Goal: Task Accomplishment & Management: Use online tool/utility

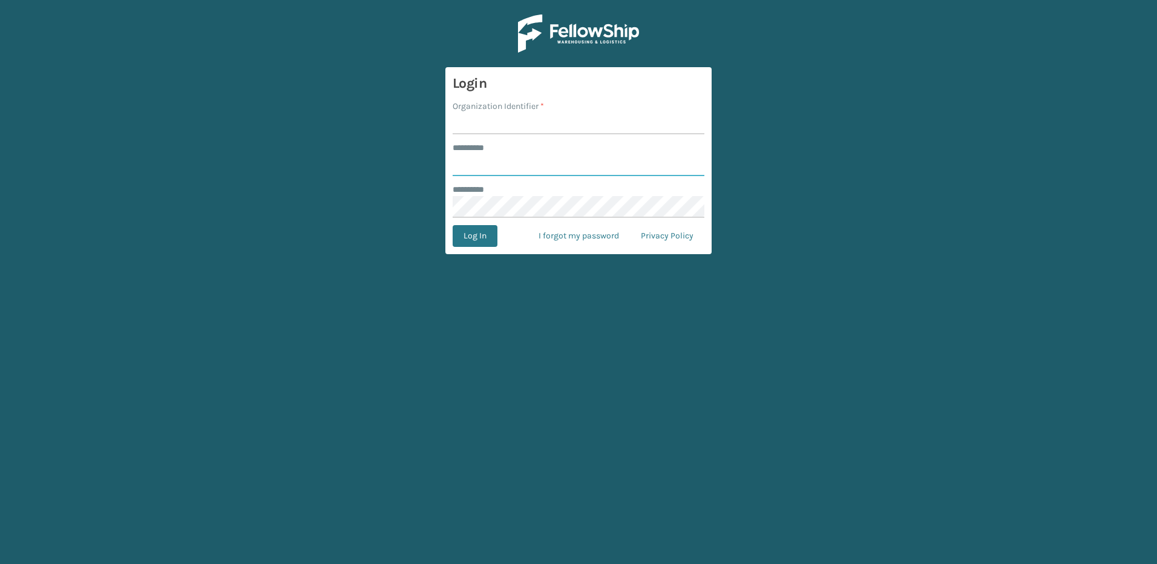
type input "********"
click at [489, 114] on input "Organization Identifier *" at bounding box center [579, 124] width 252 height 22
type input "Fellowship - East"
click at [484, 229] on button "Log In" at bounding box center [475, 236] width 45 height 22
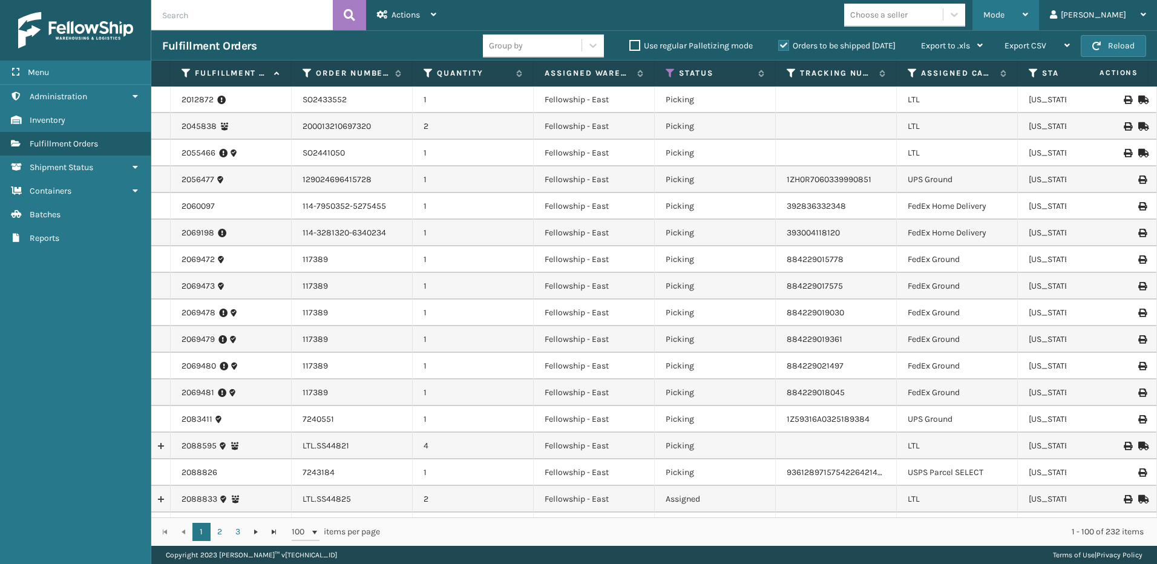
click at [1005, 15] on span "Mode" at bounding box center [993, 15] width 21 height 10
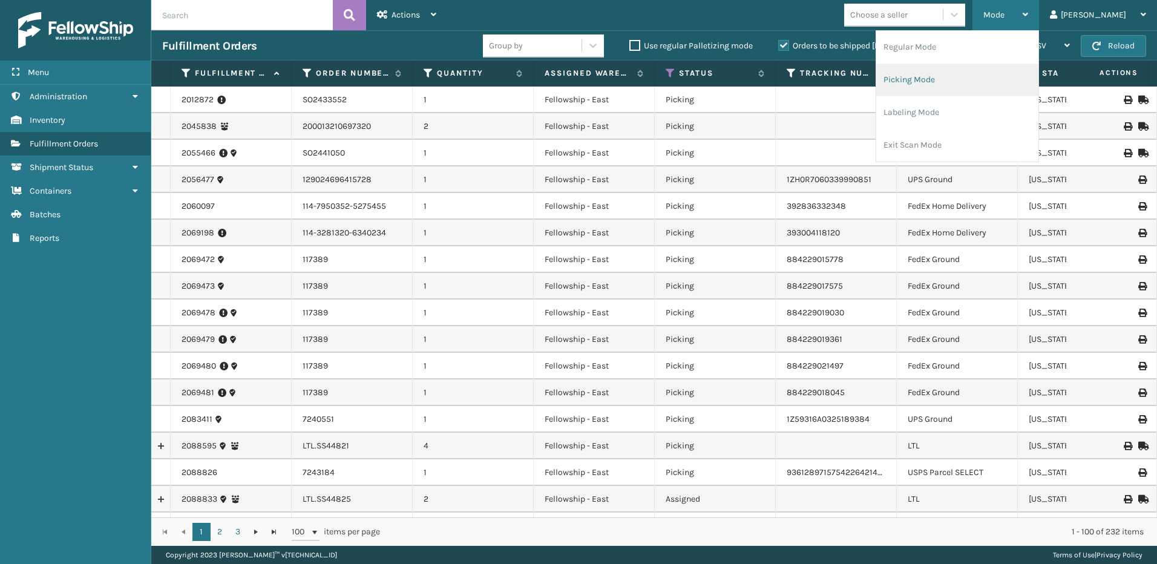
click at [974, 87] on li "Picking Mode" at bounding box center [957, 80] width 162 height 33
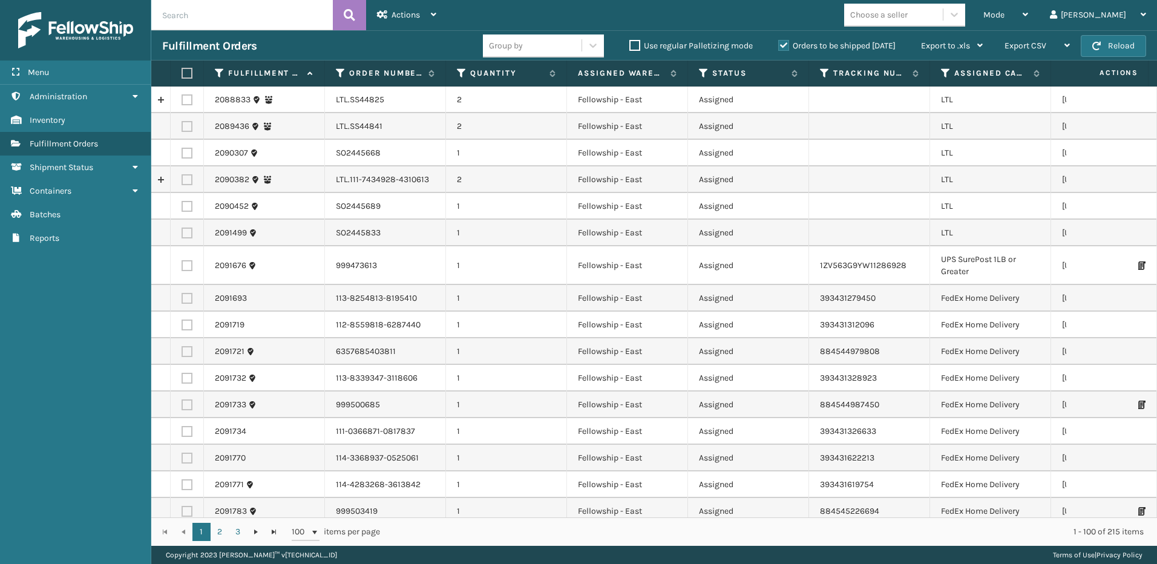
click at [186, 97] on label at bounding box center [187, 99] width 11 height 11
click at [182, 97] on input "checkbox" at bounding box center [182, 98] width 1 height 8
checkbox input "true"
click at [190, 128] on label at bounding box center [187, 126] width 11 height 11
click at [182, 128] on input "checkbox" at bounding box center [182, 125] width 1 height 8
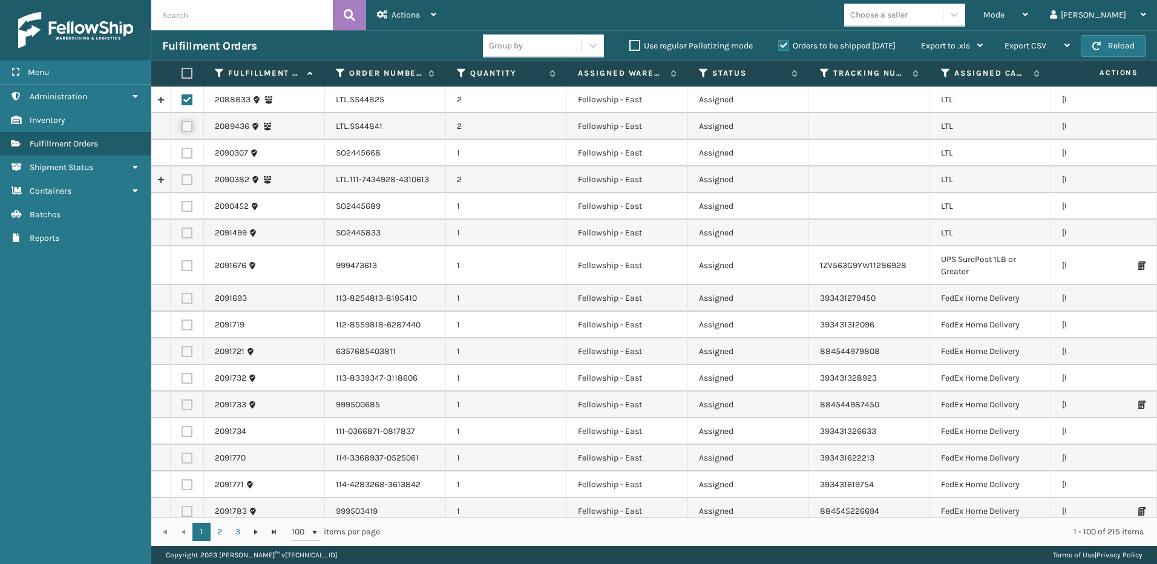
checkbox input "true"
click at [188, 180] on label at bounding box center [187, 179] width 11 height 11
click at [182, 180] on input "checkbox" at bounding box center [182, 178] width 1 height 8
checkbox input "true"
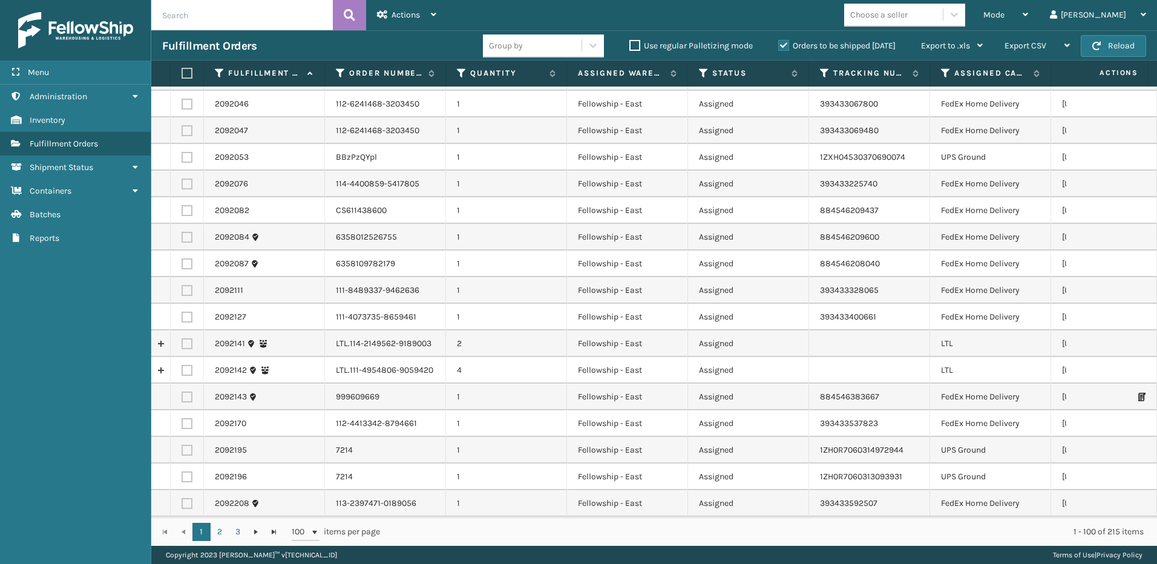
scroll to position [1271, 0]
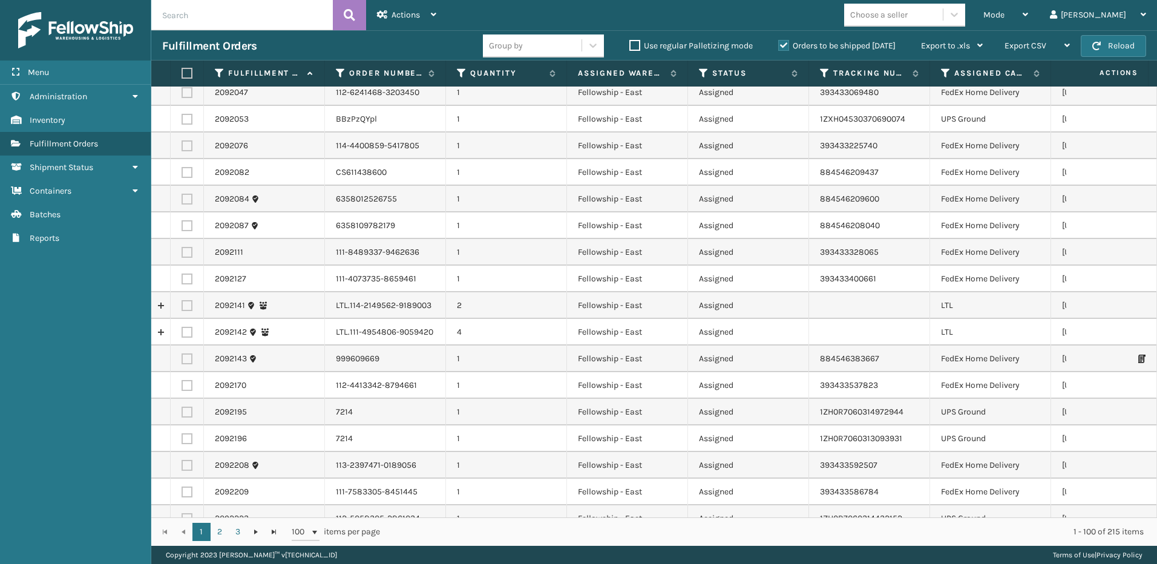
click at [184, 302] on label at bounding box center [187, 305] width 11 height 11
click at [182, 302] on input "checkbox" at bounding box center [182, 304] width 1 height 8
checkbox input "true"
click at [188, 330] on label at bounding box center [187, 332] width 11 height 11
click at [182, 330] on input "checkbox" at bounding box center [182, 331] width 1 height 8
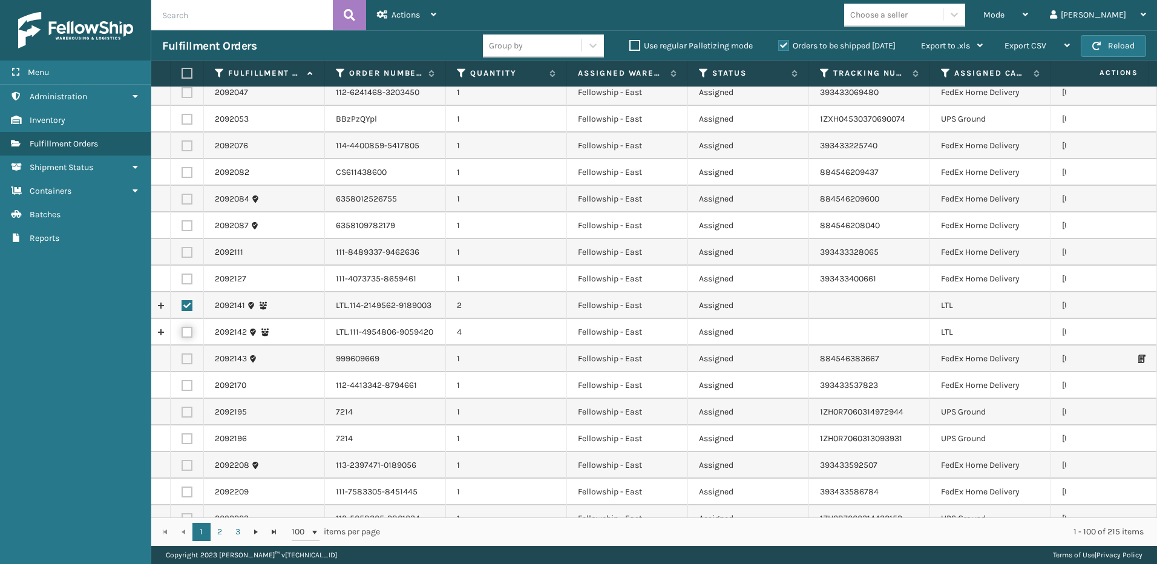
checkbox input "true"
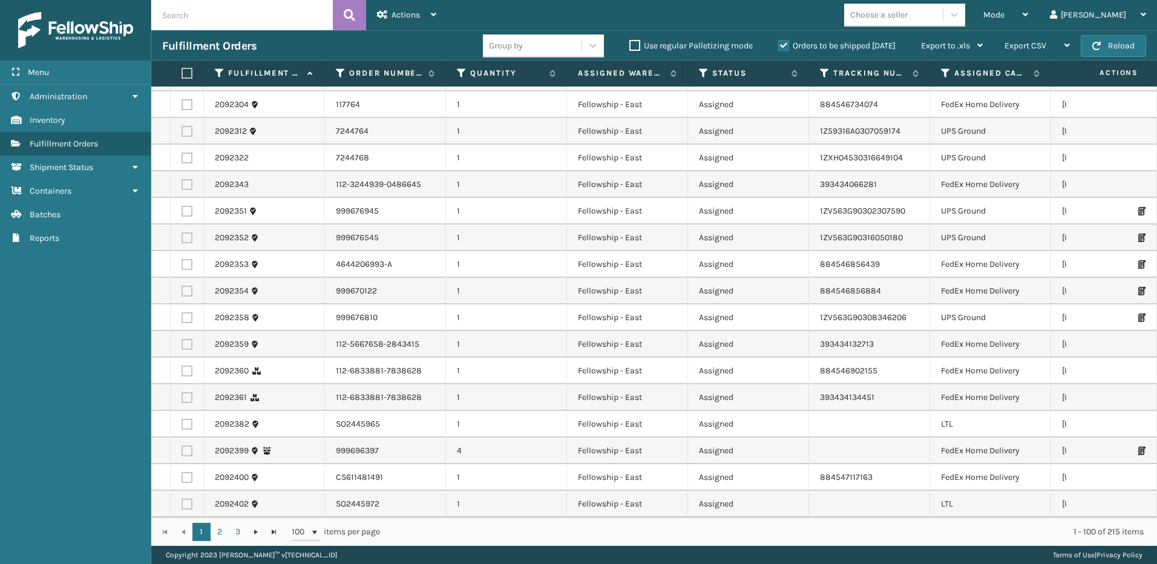
scroll to position [2253, 0]
click at [402, 14] on span "Actions" at bounding box center [406, 15] width 28 height 10
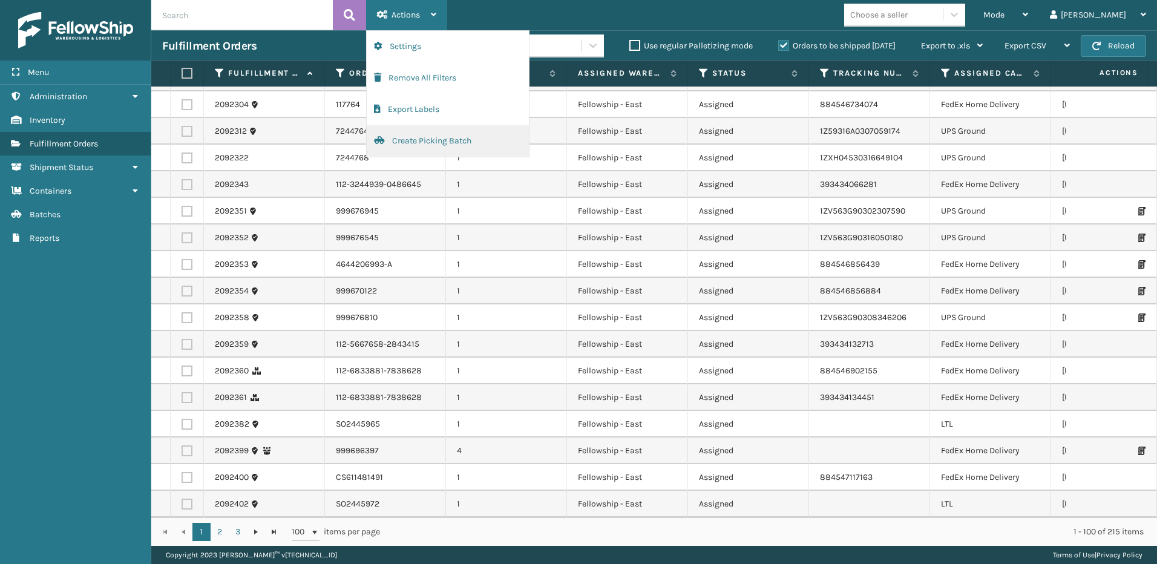
click at [430, 151] on button "Create Picking Batch" at bounding box center [448, 140] width 162 height 31
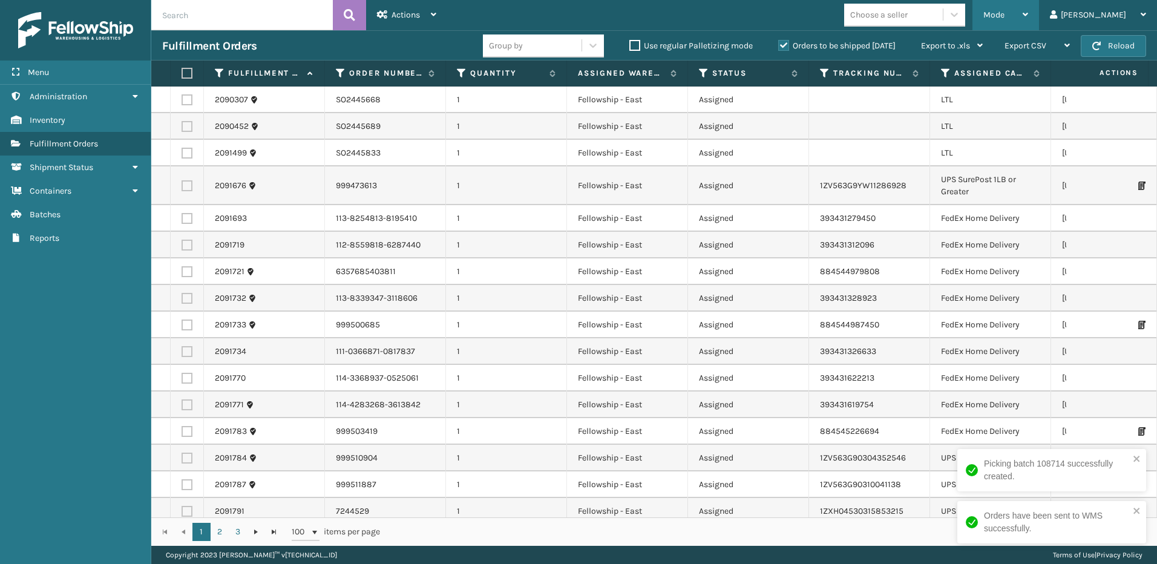
click at [1028, 27] on div "Mode" at bounding box center [1005, 15] width 45 height 30
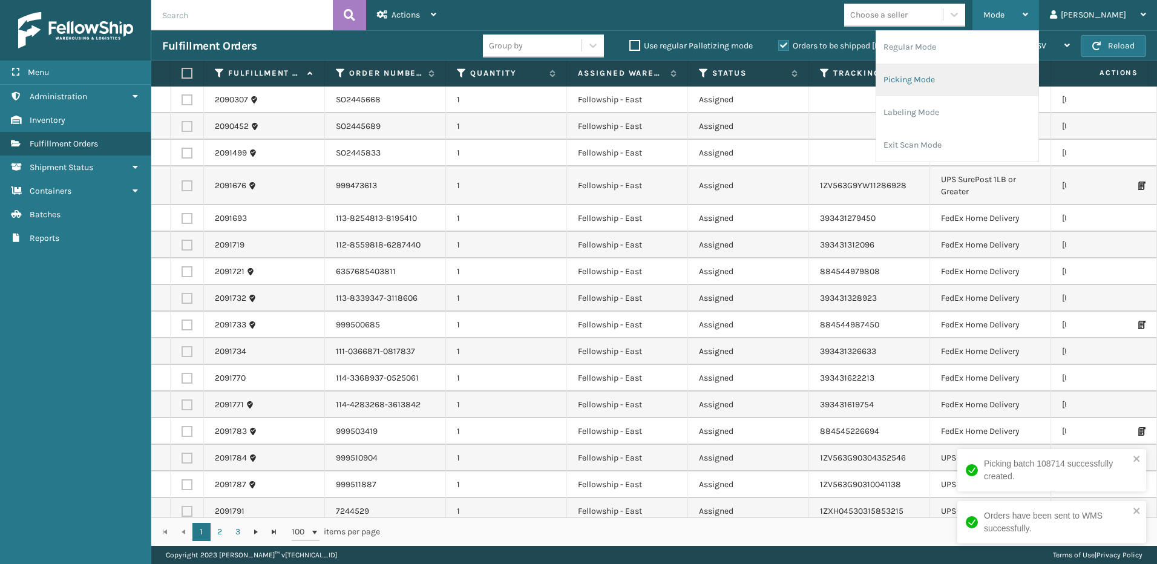
click at [958, 80] on li "Picking Mode" at bounding box center [957, 80] width 162 height 33
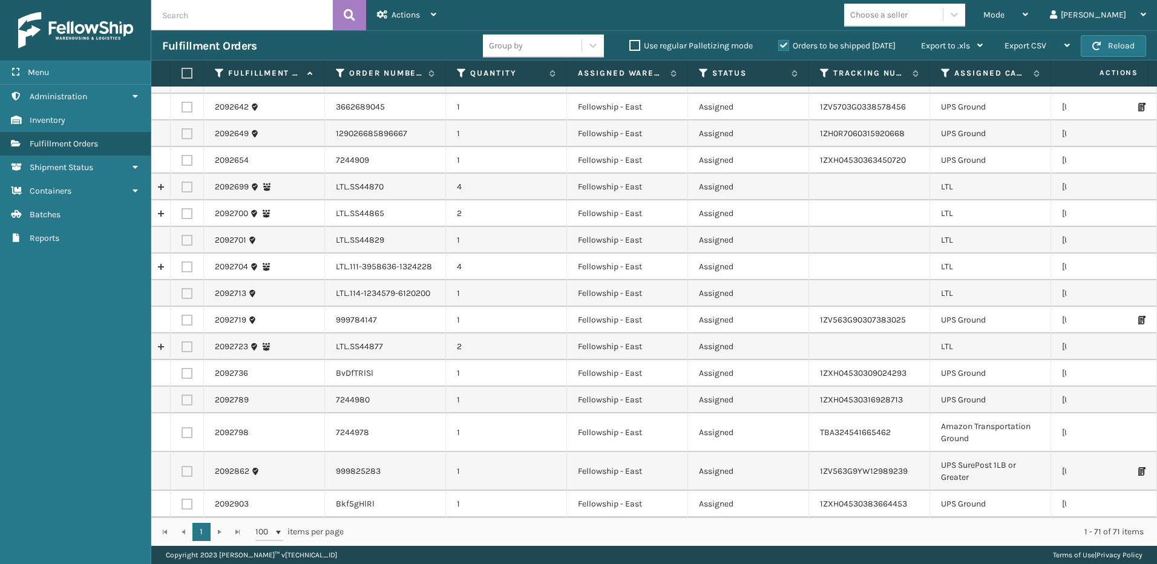
scroll to position [968, 0]
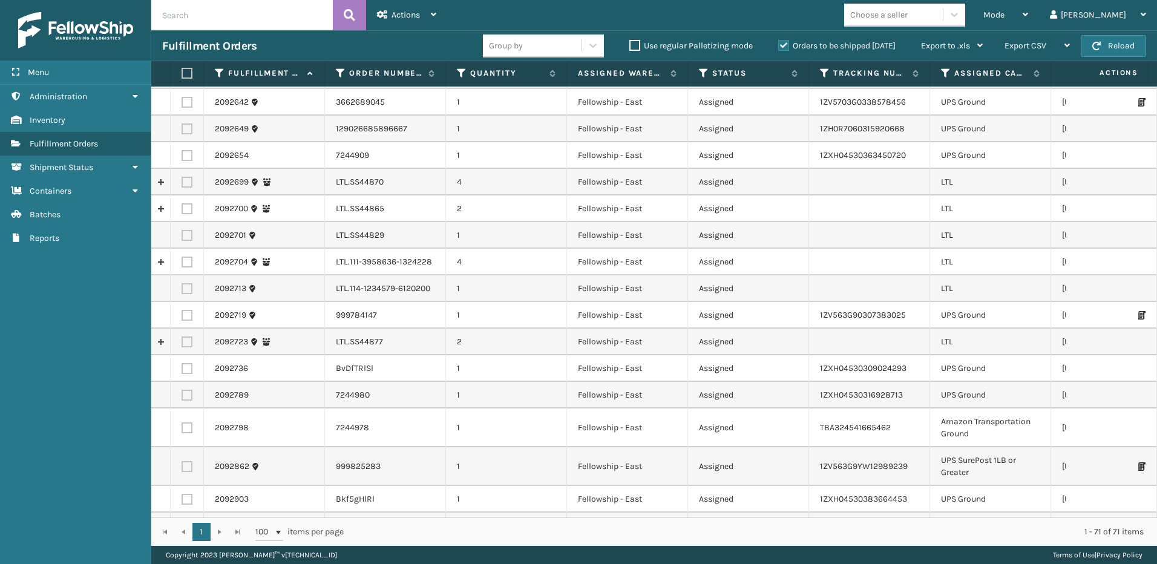
click at [183, 180] on label at bounding box center [187, 182] width 11 height 11
click at [182, 180] on input "checkbox" at bounding box center [182, 181] width 1 height 8
checkbox input "true"
click at [189, 207] on label at bounding box center [187, 208] width 11 height 11
click at [182, 207] on input "checkbox" at bounding box center [182, 207] width 1 height 8
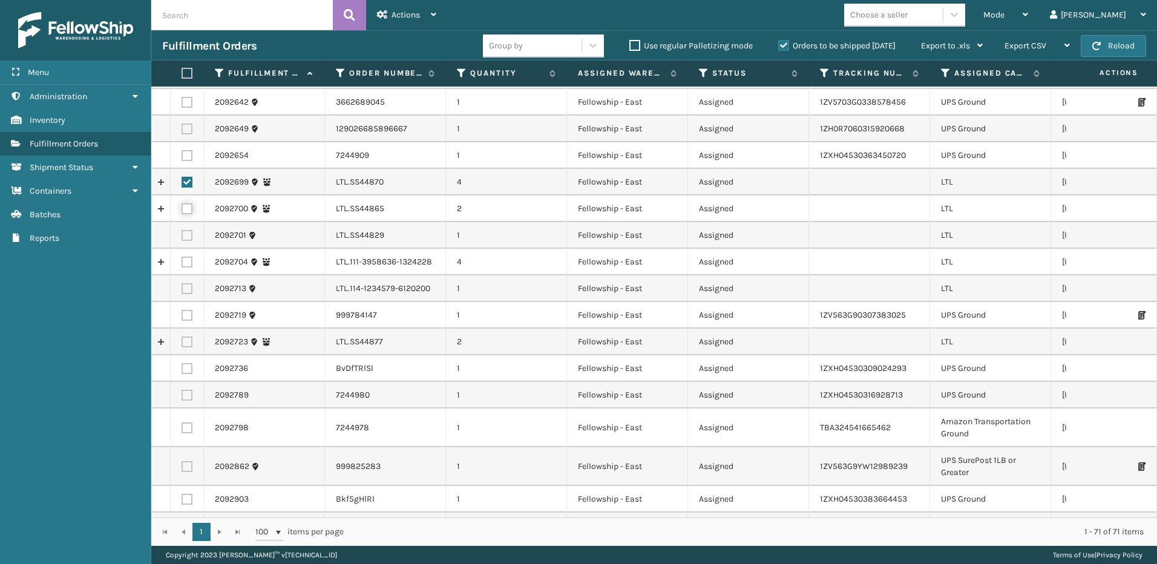
checkbox input "true"
click at [188, 235] on label at bounding box center [187, 235] width 11 height 11
click at [182, 235] on input "checkbox" at bounding box center [182, 234] width 1 height 8
checkbox input "true"
click at [185, 261] on label at bounding box center [187, 262] width 11 height 11
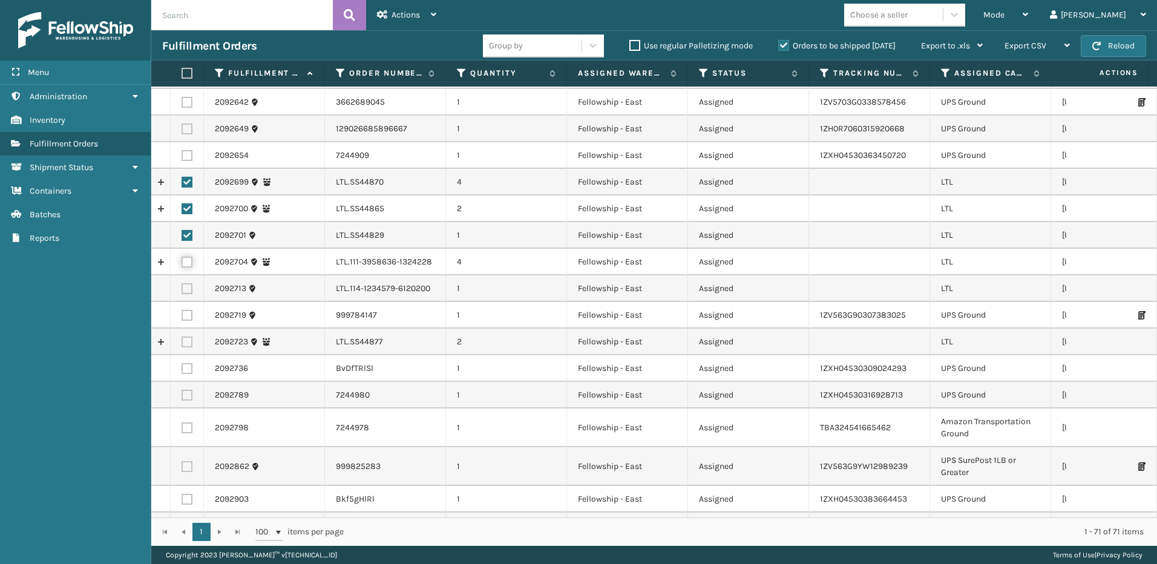
click at [182, 261] on input "checkbox" at bounding box center [182, 261] width 1 height 8
checkbox input "true"
click at [183, 287] on label at bounding box center [187, 288] width 11 height 11
click at [182, 287] on input "checkbox" at bounding box center [182, 287] width 1 height 8
checkbox input "true"
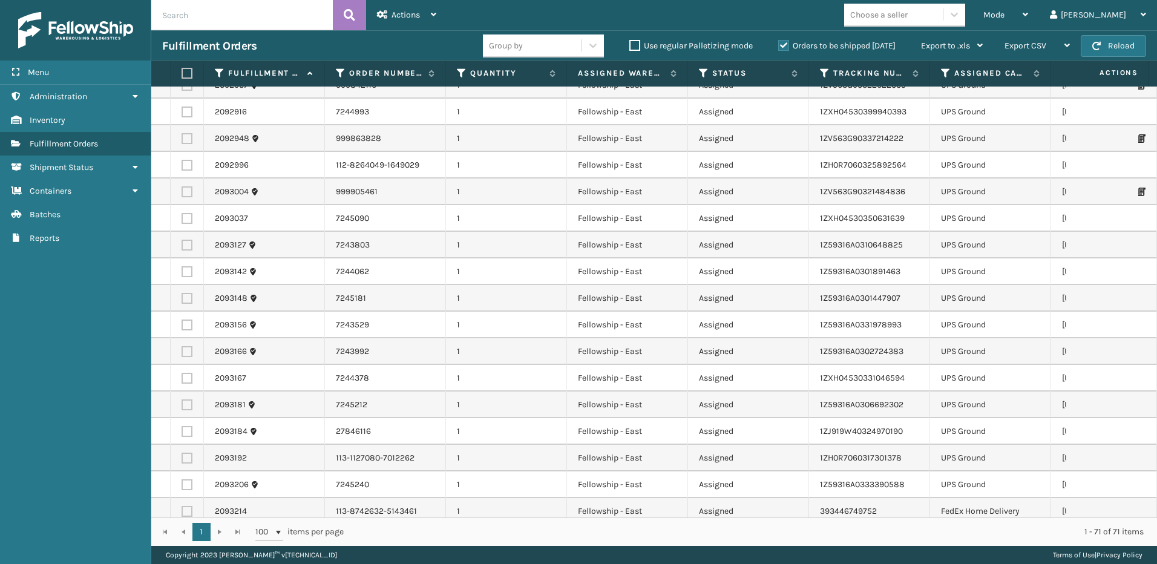
scroll to position [1505, 0]
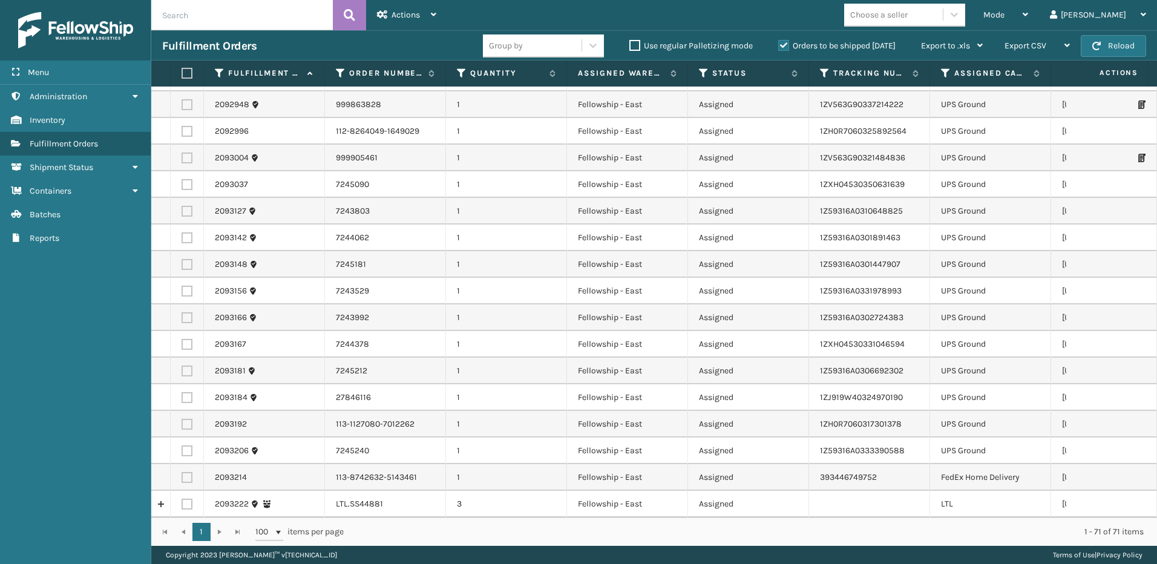
click at [187, 499] on label at bounding box center [187, 504] width 11 height 11
click at [182, 499] on input "checkbox" at bounding box center [182, 503] width 1 height 8
checkbox input "true"
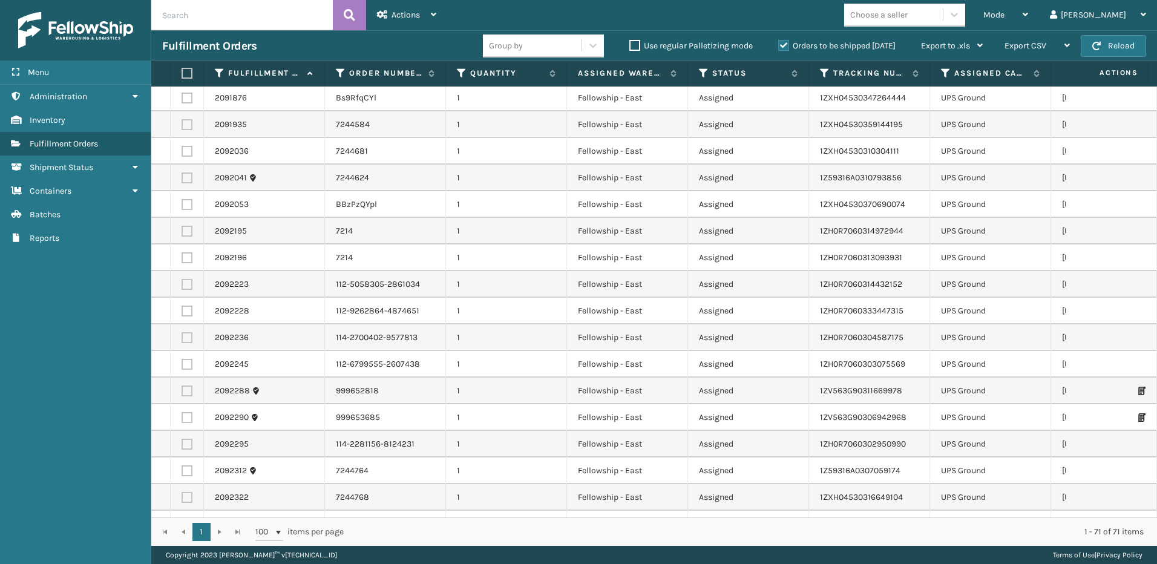
scroll to position [0, 0]
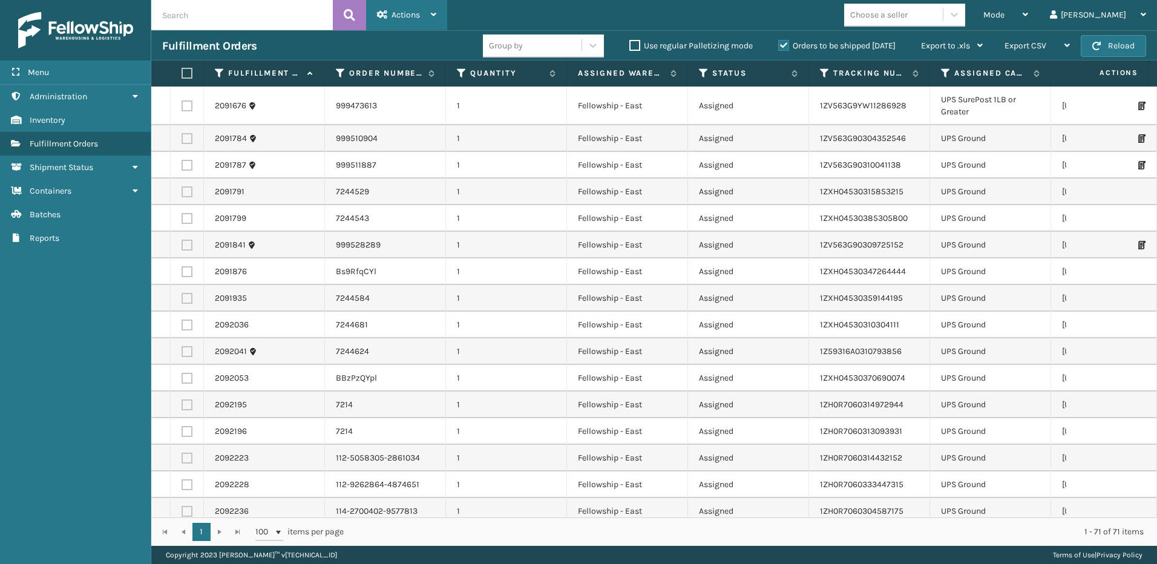
click at [388, 8] on div "Actions" at bounding box center [406, 15] width 59 height 30
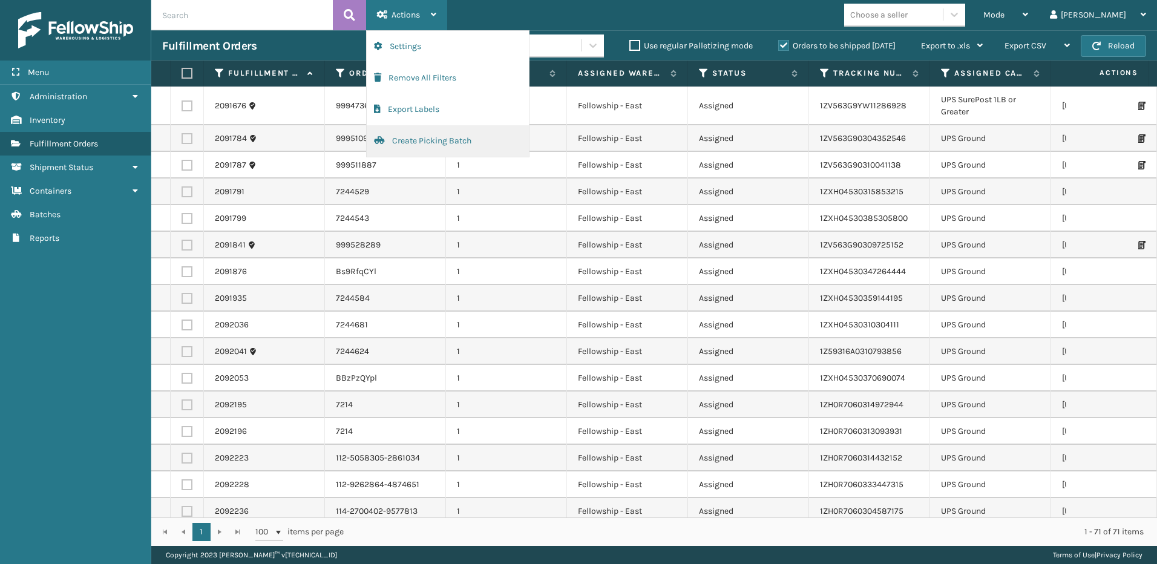
click at [425, 145] on button "Create Picking Batch" at bounding box center [448, 140] width 162 height 31
